Goal: Information Seeking & Learning: Check status

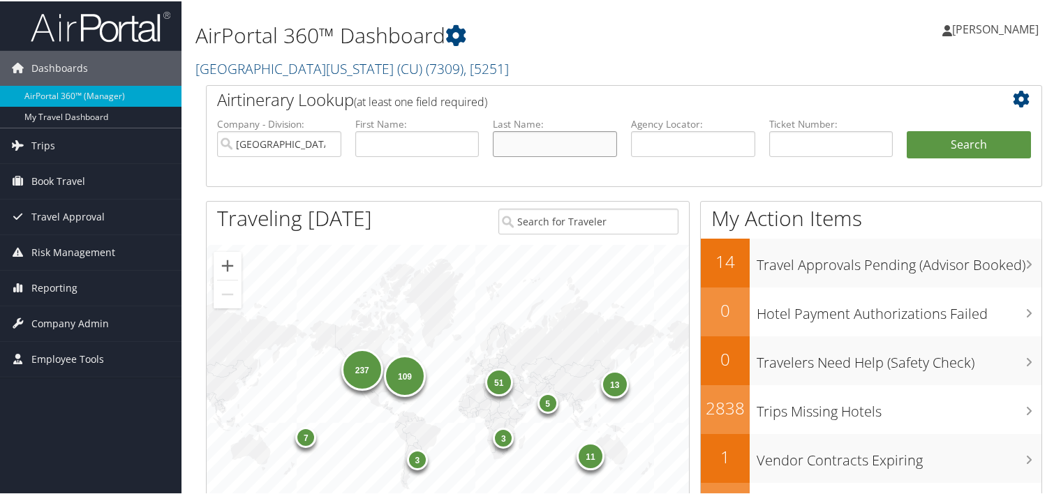
click at [554, 149] on input "text" at bounding box center [555, 143] width 124 height 26
paste input "Bentley"
type input "Bentley"
click at [464, 149] on input "a" at bounding box center [417, 143] width 124 height 26
type input "an"
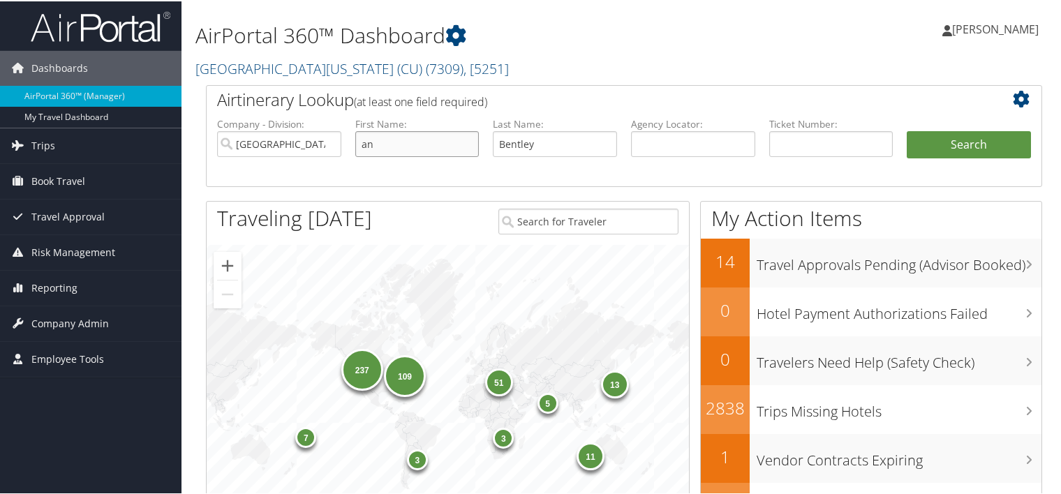
click at [907, 130] on button "Search" at bounding box center [969, 144] width 124 height 28
